Goal: Task Accomplishment & Management: Manage account settings

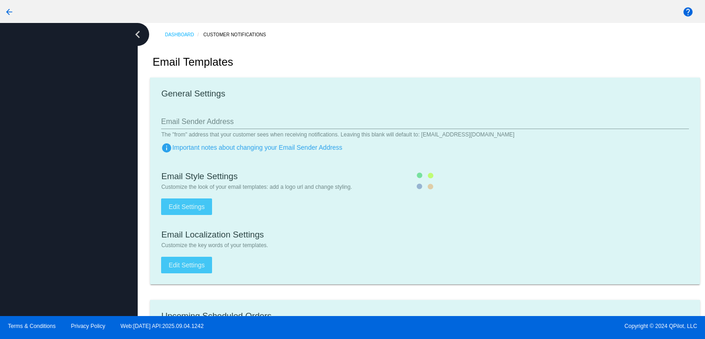
checkbox input "true"
type input "1"
checkbox input "true"
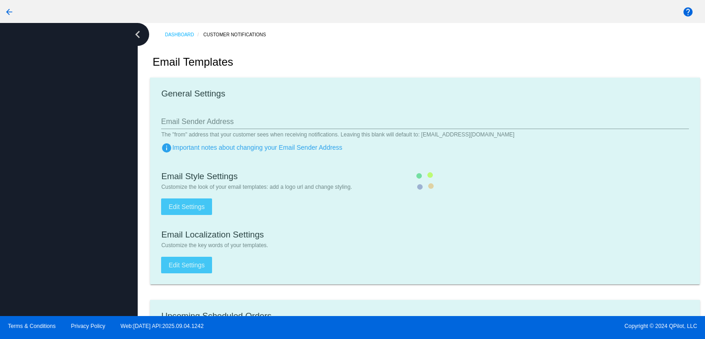
type input "[EMAIL_ADDRESS][DOMAIN_NAME]"
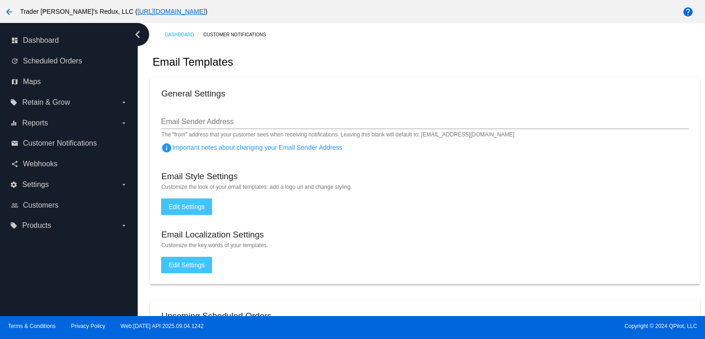
click at [295, 78] on mat-card "General Settings Email Sender Address The "from" address that your customer see…" at bounding box center [424, 181] width 549 height 207
click at [30, 43] on span "Dashboard" at bounding box center [41, 40] width 36 height 8
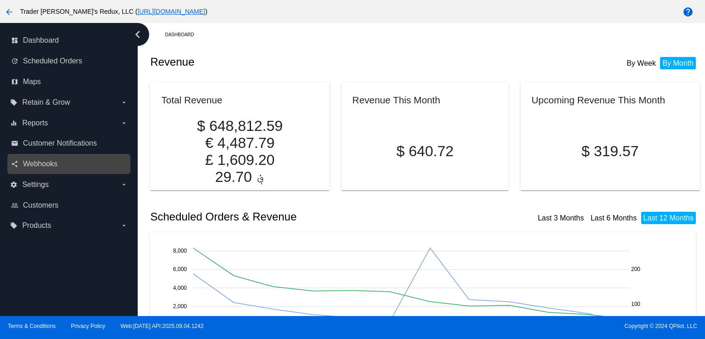
click at [48, 171] on div "share Webhooks" at bounding box center [68, 164] width 123 height 21
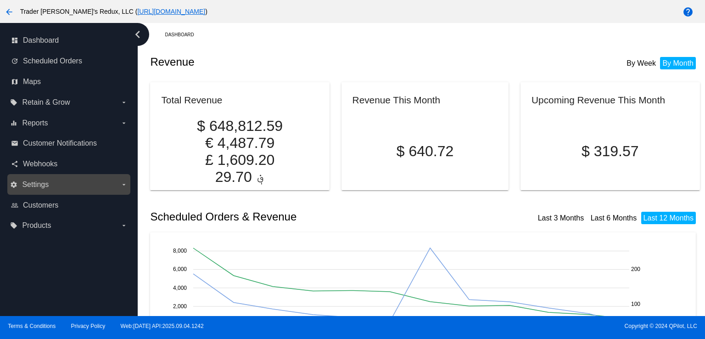
click at [40, 177] on div "settings Settings arrow_drop_down" at bounding box center [68, 184] width 123 height 21
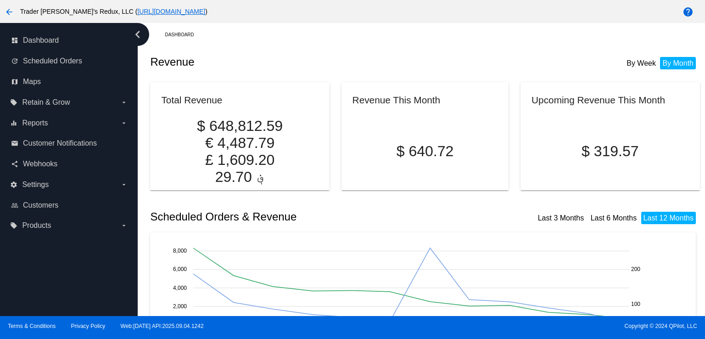
drag, startPoint x: 40, startPoint y: 151, endPoint x: 294, endPoint y: 118, distance: 255.5
click at [53, 150] on div "email Customer Notifications" at bounding box center [68, 143] width 123 height 21
click at [57, 65] on span "Scheduled Orders" at bounding box center [52, 61] width 59 height 8
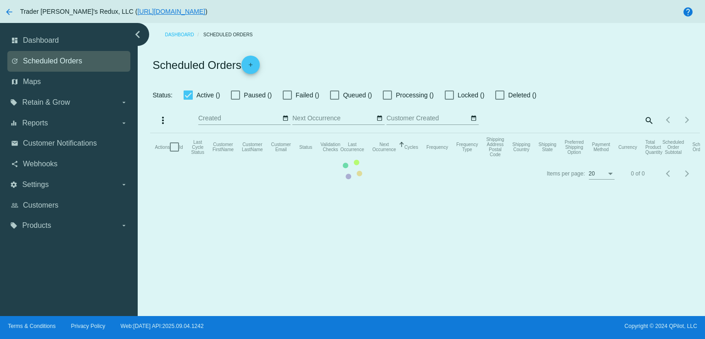
checkbox input "false"
click at [367, 133] on mat-table "Actions Id Last Cycle Status Customer FirstName Customer LastName Customer Emai…" at bounding box center [424, 147] width 549 height 28
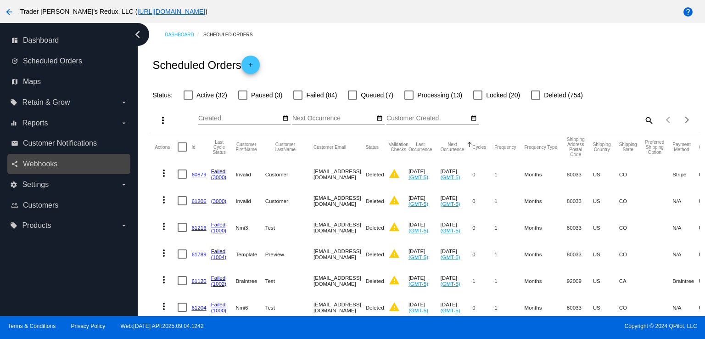
click at [99, 172] on div "share Webhooks" at bounding box center [68, 164] width 123 height 21
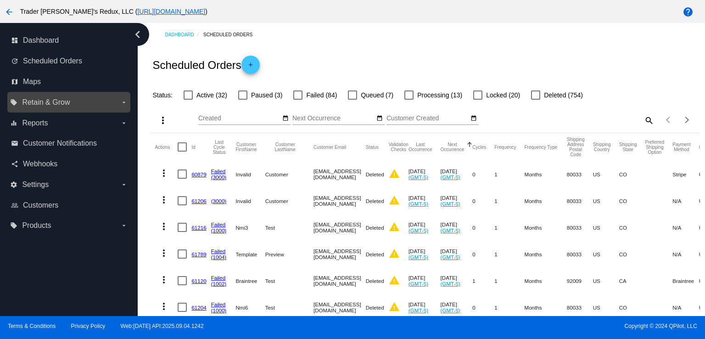
click at [44, 101] on span "Retain & Grow" at bounding box center [46, 102] width 48 height 8
click at [0, 0] on input "local_offer Retain & Grow arrow_drop_down" at bounding box center [0, 0] width 0 height 0
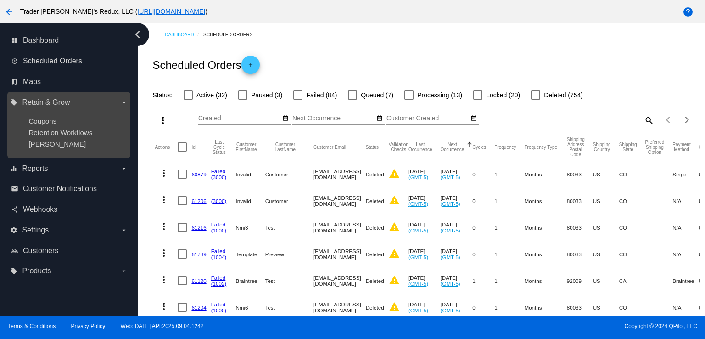
click at [49, 130] on span "Retention Workflows" at bounding box center [60, 133] width 64 height 8
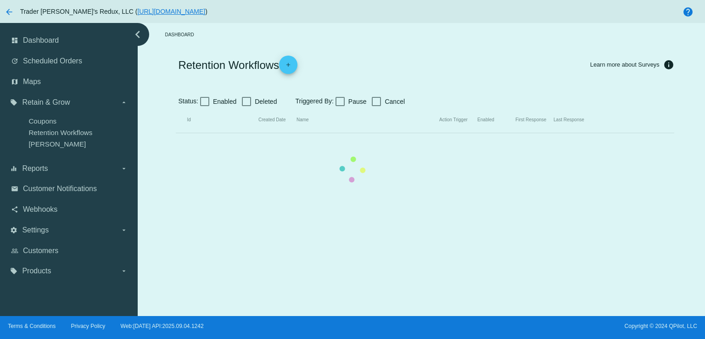
click at [393, 107] on mat-table "Id Created Date Name Action Trigger Enabled First Response Last Response" at bounding box center [425, 120] width 498 height 26
